Goal: Information Seeking & Learning: Learn about a topic

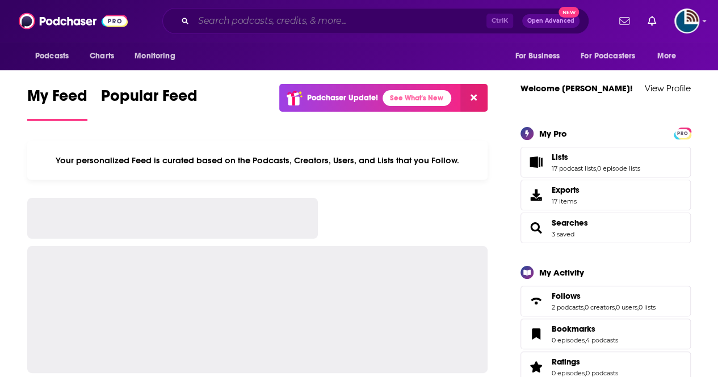
click at [212, 23] on input "Search podcasts, credits, & more..." at bounding box center [339, 21] width 293 height 18
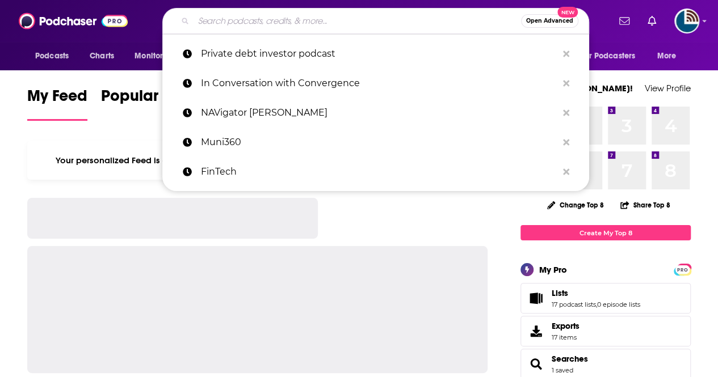
paste input "Financial Audit"
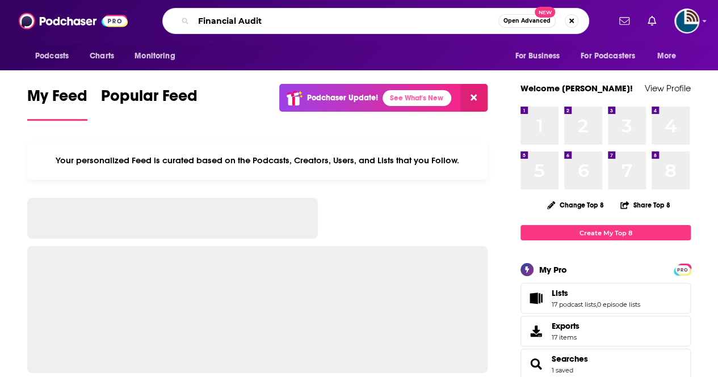
type input "Financial Audit"
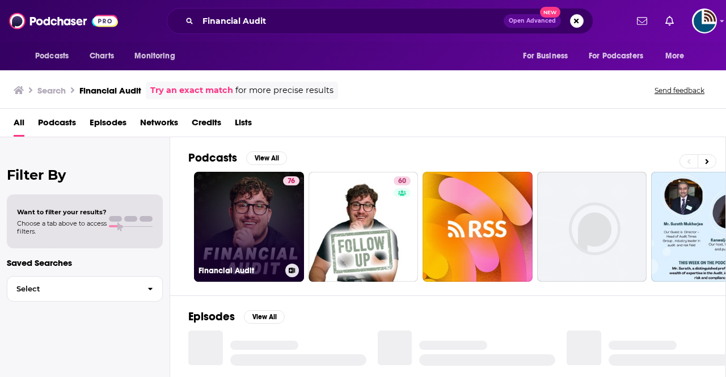
click at [252, 230] on link "76 Financial Audit" at bounding box center [249, 227] width 110 height 110
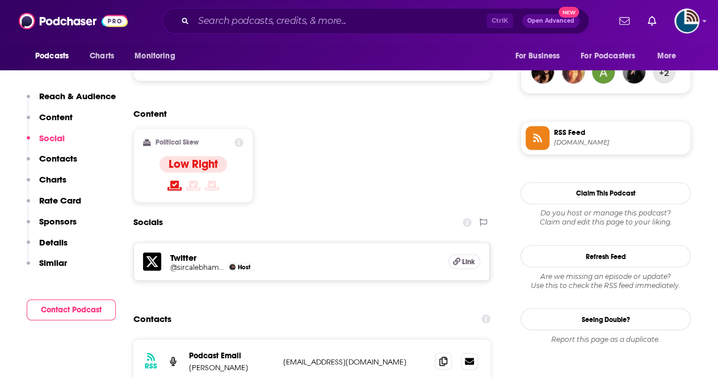
scroll to position [879, 0]
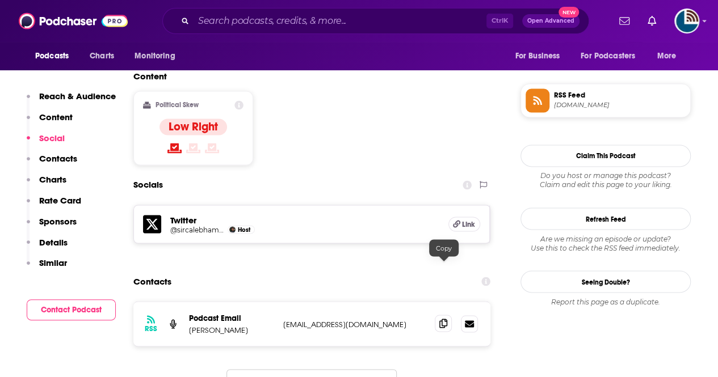
click at [441, 319] on icon at bounding box center [443, 323] width 8 height 9
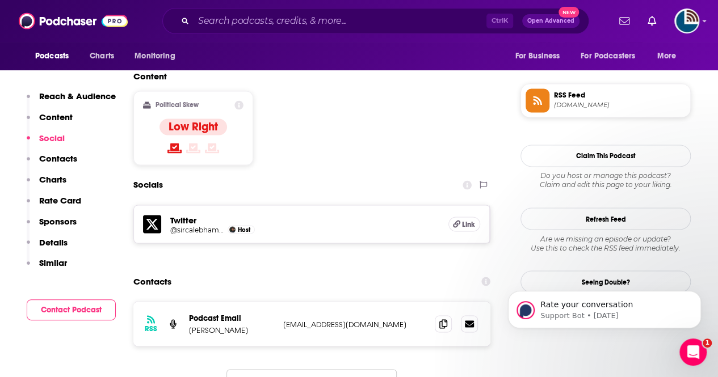
scroll to position [876, 0]
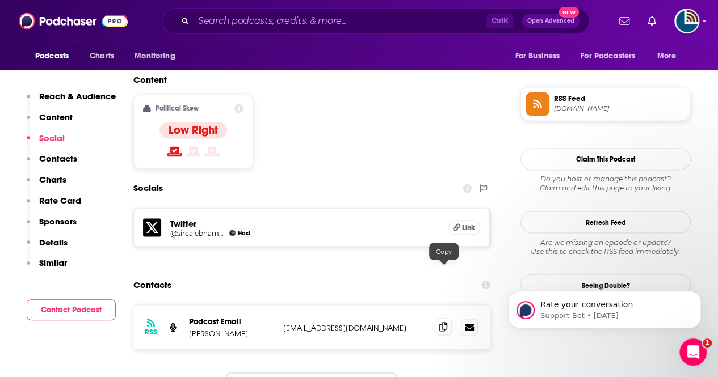
click at [443, 322] on icon at bounding box center [443, 326] width 8 height 9
